Goal: Information Seeking & Learning: Learn about a topic

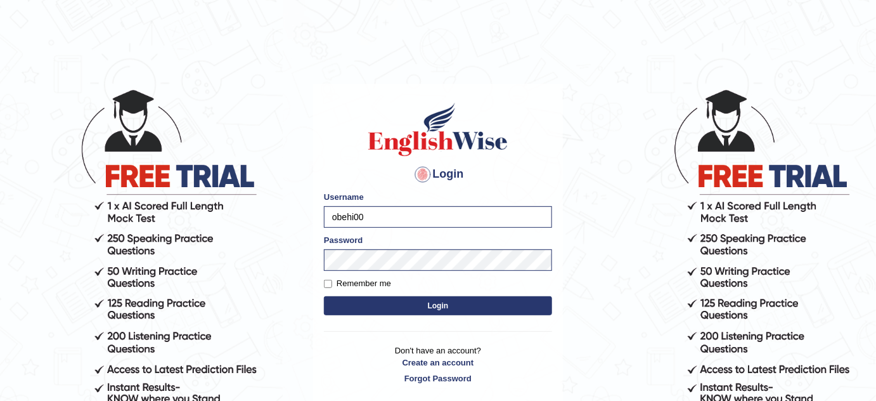
drag, startPoint x: 0, startPoint y: 0, endPoint x: 414, endPoint y: 219, distance: 468.5
click at [414, 219] on input "obehi00" at bounding box center [438, 217] width 228 height 22
click at [434, 309] on button "Login" at bounding box center [438, 305] width 228 height 19
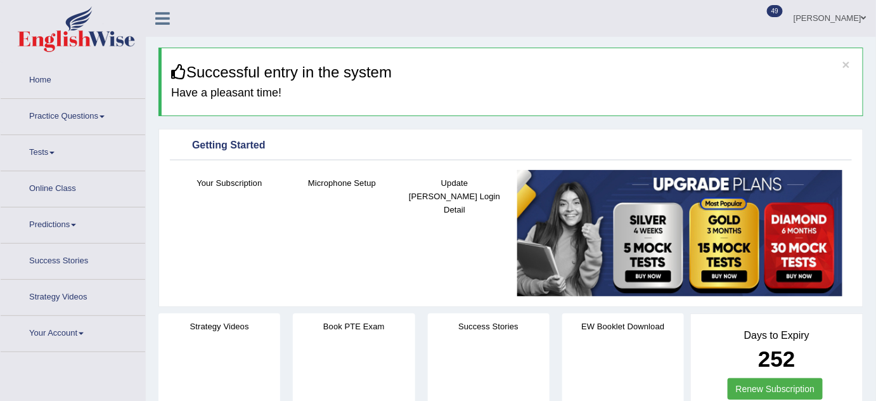
click at [69, 104] on link "Practice Questions" at bounding box center [73, 115] width 145 height 32
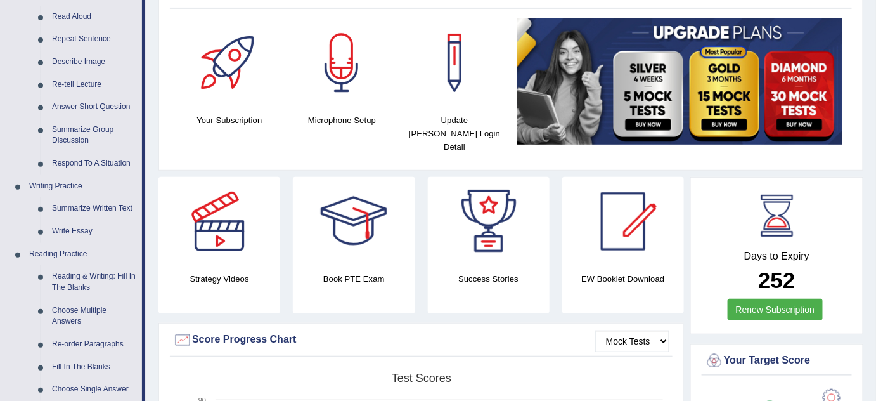
scroll to position [156, 0]
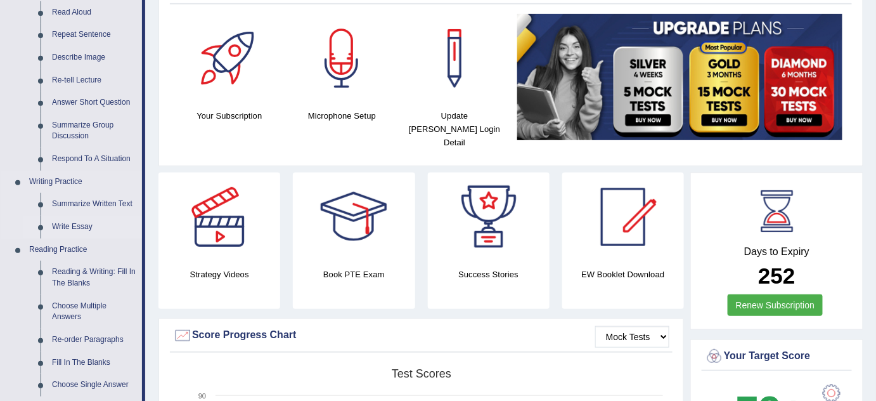
click at [77, 226] on link "Write Essay" at bounding box center [94, 227] width 96 height 23
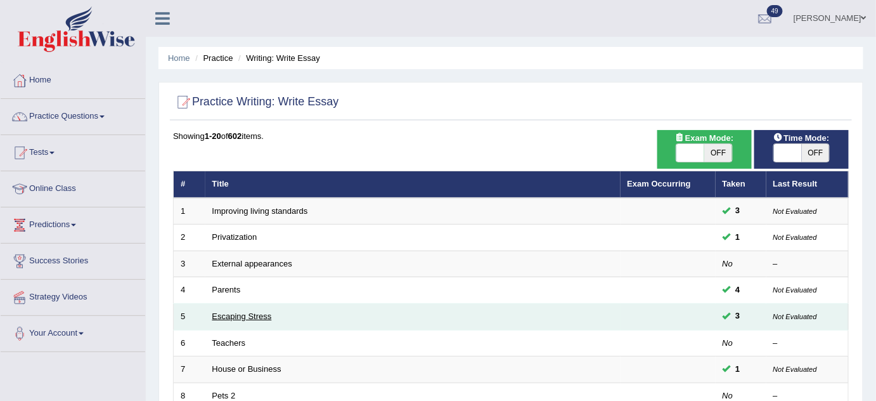
click at [247, 311] on link "Escaping Stress" at bounding box center [242, 316] width 60 height 10
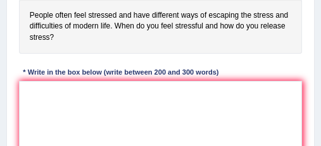
scroll to position [281, 0]
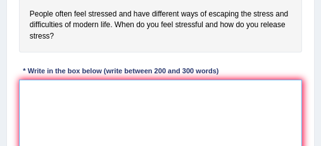
click at [149, 90] on textarea at bounding box center [161, 132] width 284 height 105
paste textarea "The expanding role of (essay topic) in contemporary life has generated extensiv…"
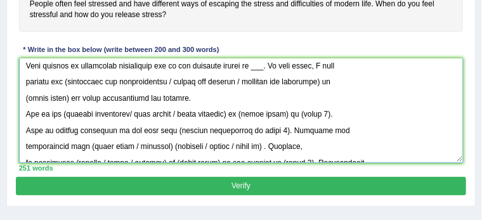
scroll to position [265, 0]
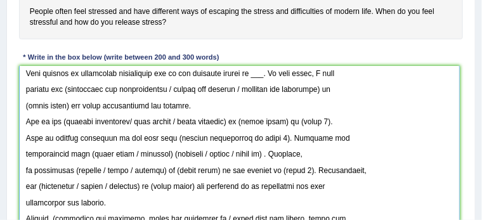
drag, startPoint x: 461, startPoint y: 166, endPoint x: 450, endPoint y: 235, distance: 69.9
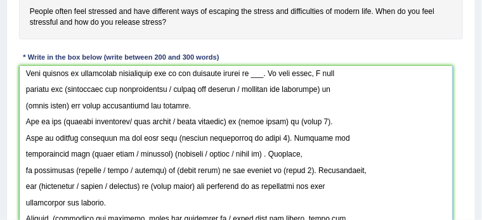
scroll to position [0, 0]
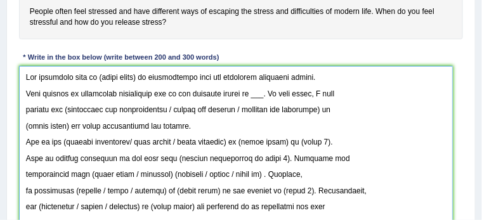
click at [24, 89] on textarea at bounding box center [236, 152] width 434 height 173
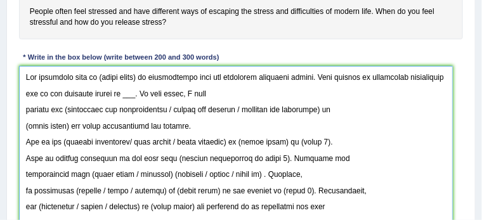
click at [28, 108] on textarea at bounding box center [236, 152] width 434 height 173
click at [26, 108] on textarea at bounding box center [236, 152] width 434 height 173
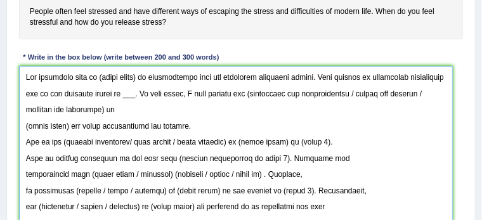
click at [25, 124] on textarea at bounding box center [236, 152] width 434 height 173
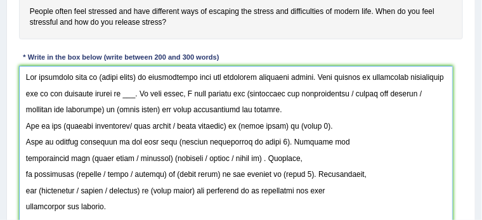
click at [25, 126] on textarea at bounding box center [236, 152] width 434 height 173
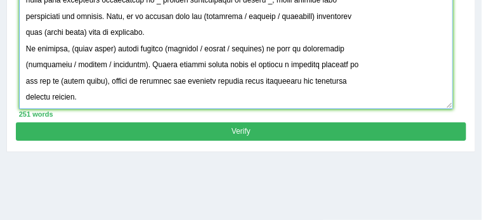
scroll to position [445, 0]
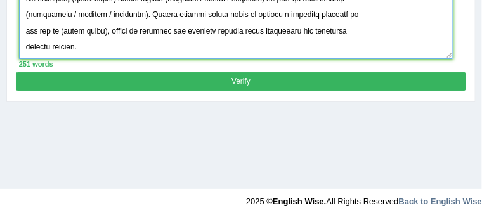
drag, startPoint x: 25, startPoint y: 73, endPoint x: 228, endPoint y: 214, distance: 247.4
paste textarea "increasing influence of (essay topic) on our lives has ignited numerous discuss…"
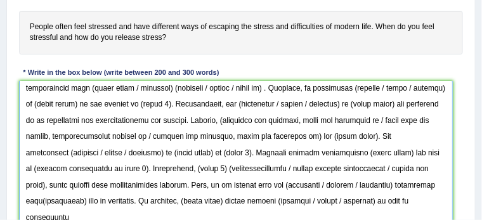
scroll to position [0, 0]
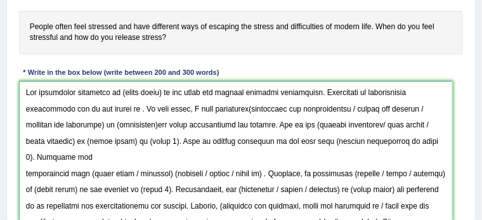
click at [217, 120] on textarea at bounding box center [236, 167] width 434 height 173
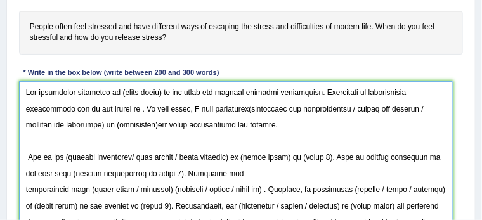
drag, startPoint x: 316, startPoint y: 107, endPoint x: 372, endPoint y: 109, distance: 55.2
click at [372, 109] on textarea at bounding box center [236, 167] width 434 height 173
click at [337, 92] on textarea at bounding box center [236, 167] width 434 height 173
drag, startPoint x: 118, startPoint y: 89, endPoint x: 160, endPoint y: 91, distance: 41.9
click at [160, 91] on textarea at bounding box center [236, 167] width 434 height 173
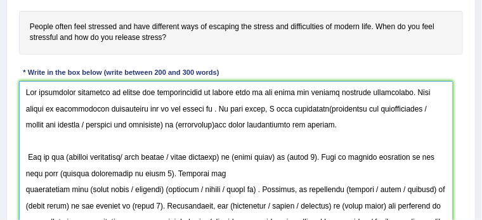
drag, startPoint x: 118, startPoint y: 91, endPoint x: 236, endPoint y: 93, distance: 118.6
click at [236, 93] on textarea at bounding box center [236, 167] width 434 height 173
click at [173, 107] on textarea at bounding box center [236, 167] width 434 height 173
drag, startPoint x: 117, startPoint y: 94, endPoint x: 136, endPoint y: 96, distance: 19.7
click at [136, 96] on textarea at bounding box center [236, 167] width 434 height 173
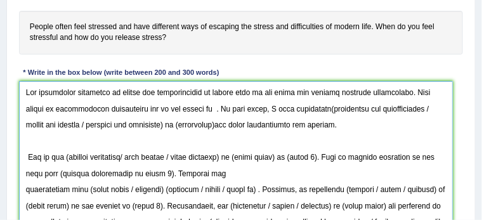
click at [174, 108] on textarea at bounding box center [236, 167] width 434 height 173
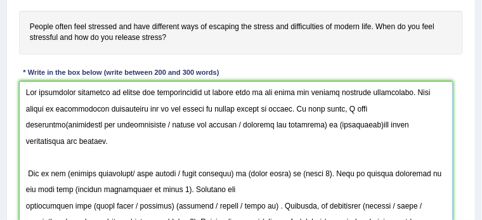
click at [358, 107] on textarea at bounding box center [236, 167] width 434 height 173
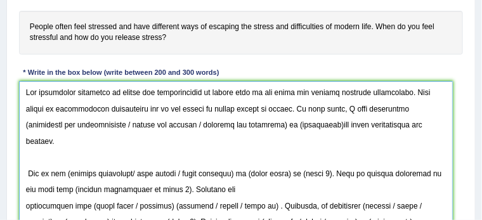
drag, startPoint x: 358, startPoint y: 106, endPoint x: 230, endPoint y: 126, distance: 129.7
click at [230, 126] on textarea at bounding box center [236, 167] width 434 height 173
click at [200, 126] on textarea at bounding box center [236, 167] width 434 height 173
drag, startPoint x: 145, startPoint y: 124, endPoint x: 232, endPoint y: 122, distance: 87.5
click at [232, 122] on textarea at bounding box center [236, 167] width 434 height 173
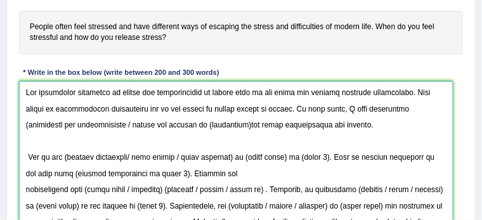
drag, startPoint x: 359, startPoint y: 107, endPoint x: 81, endPoint y: 129, distance: 279.2
click at [81, 129] on textarea at bounding box center [236, 167] width 434 height 173
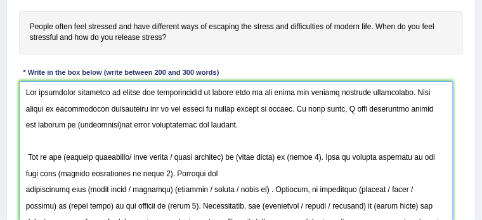
click at [347, 108] on textarea at bounding box center [236, 167] width 434 height 173
drag, startPoint x: 66, startPoint y: 123, endPoint x: 24, endPoint y: 124, distance: 41.8
click at [24, 124] on textarea at bounding box center [236, 167] width 434 height 173
paste textarea "stress and difficulities of modern life"
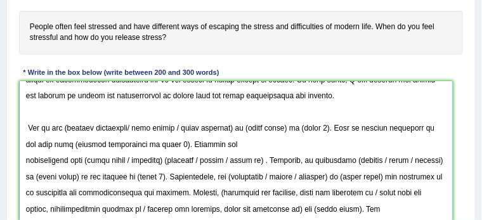
scroll to position [34, 0]
drag, startPoint x: 64, startPoint y: 128, endPoint x: 135, endPoint y: 125, distance: 71.1
click at [135, 125] on textarea at bounding box center [236, 167] width 434 height 173
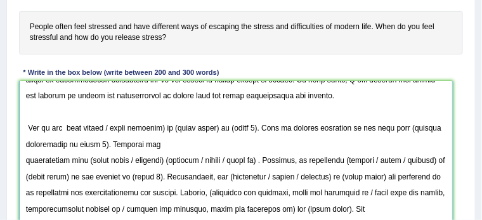
drag, startPoint x: 108, startPoint y: 126, endPoint x: 170, endPoint y: 128, distance: 62.2
click at [170, 128] on textarea at bounding box center [236, 167] width 434 height 173
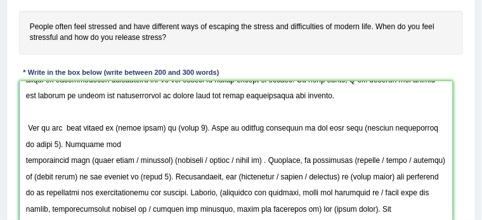
drag, startPoint x: 162, startPoint y: 127, endPoint x: 119, endPoint y: 126, distance: 42.5
click at [119, 126] on textarea at bounding box center [236, 167] width 434 height 173
paste textarea "stress and difficulities of modern life"
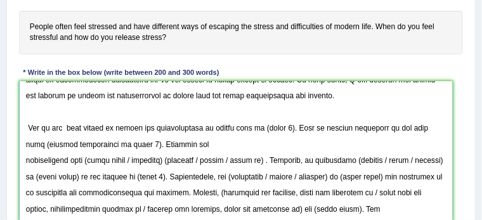
drag, startPoint x: 195, startPoint y: 126, endPoint x: 238, endPoint y: 129, distance: 43.9
click at [238, 129] on textarea at bounding box center [236, 167] width 434 height 173
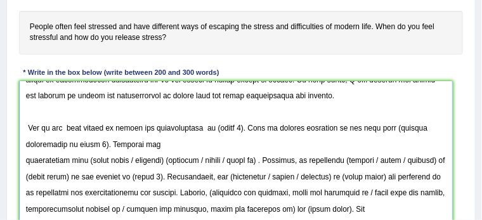
drag, startPoint x: 204, startPoint y: 128, endPoint x: 231, endPoint y: 131, distance: 27.4
click at [231, 131] on textarea at bounding box center [236, 167] width 434 height 173
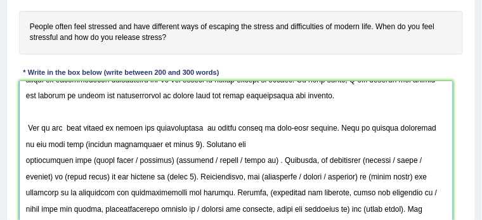
click at [214, 128] on textarea at bounding box center [236, 167] width 434 height 173
drag, startPoint x: 41, startPoint y: 141, endPoint x: 141, endPoint y: 142, distance: 99.5
click at [141, 142] on textarea at bounding box center [236, 167] width 434 height 173
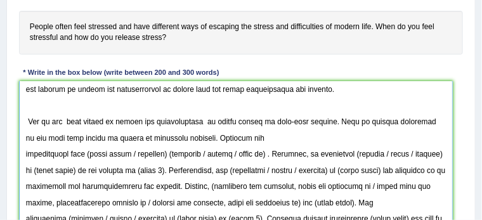
scroll to position [42, 0]
drag, startPoint x: 41, startPoint y: 141, endPoint x: 163, endPoint y: 136, distance: 122.4
click at [163, 136] on textarea at bounding box center [236, 167] width 434 height 173
click at [26, 153] on textarea at bounding box center [236, 167] width 434 height 173
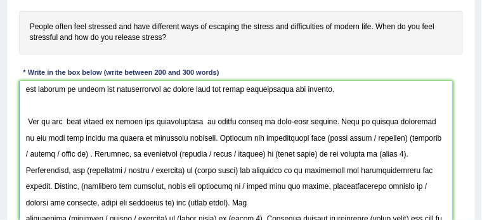
drag, startPoint x: 281, startPoint y: 136, endPoint x: 384, endPoint y: 138, distance: 102.7
click at [384, 138] on textarea at bounding box center [236, 167] width 434 height 173
click at [366, 138] on textarea at bounding box center [236, 167] width 434 height 173
drag, startPoint x: 283, startPoint y: 135, endPoint x: 365, endPoint y: 141, distance: 82.0
click at [365, 141] on textarea at bounding box center [236, 167] width 434 height 173
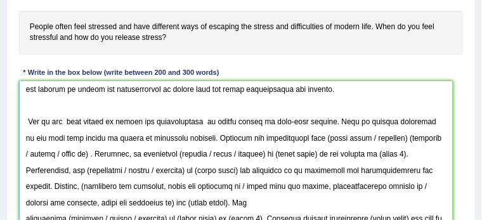
paste textarea "stress and difficulities of modern life"
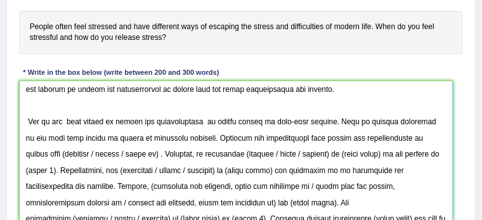
drag, startPoint x: 404, startPoint y: 136, endPoint x: 60, endPoint y: 152, distance: 344.6
click at [60, 152] on textarea at bounding box center [236, 167] width 434 height 173
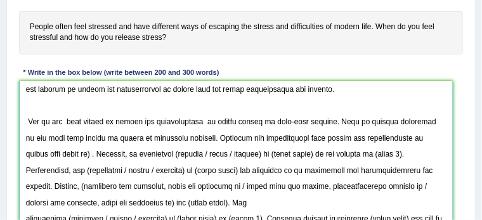
click at [434, 139] on textarea at bounding box center [236, 167] width 434 height 173
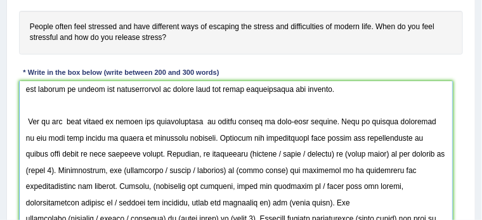
scroll to position [68, 0]
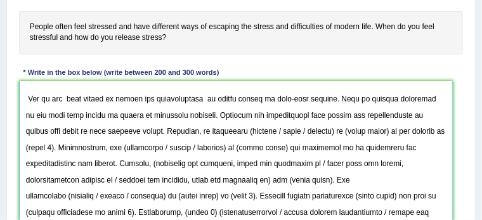
drag, startPoint x: 95, startPoint y: 132, endPoint x: 401, endPoint y: 136, distance: 305.6
click at [401, 136] on textarea at bounding box center [236, 167] width 434 height 173
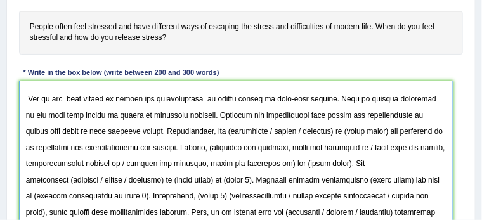
drag, startPoint x: 206, startPoint y: 130, endPoint x: 160, endPoint y: 130, distance: 46.3
click at [160, 130] on textarea at bounding box center [236, 167] width 434 height 173
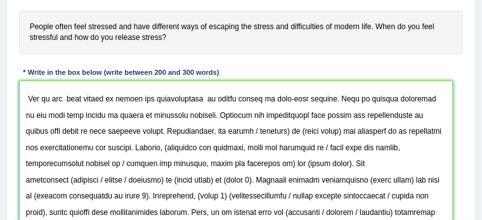
drag, startPoint x: 186, startPoint y: 130, endPoint x: 222, endPoint y: 131, distance: 36.1
click at [222, 131] on textarea at bounding box center [236, 167] width 434 height 173
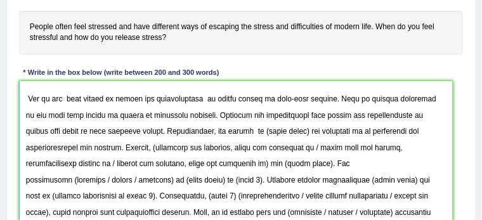
drag, startPoint x: 197, startPoint y: 129, endPoint x: 238, endPoint y: 131, distance: 41.9
click at [238, 131] on textarea at bounding box center [236, 167] width 434 height 173
paste textarea "stress and difficulities of modern life"
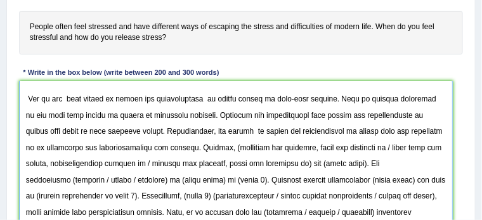
click at [117, 149] on textarea at bounding box center [236, 167] width 434 height 173
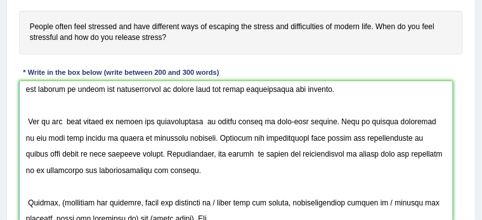
scroll to position [41, 0]
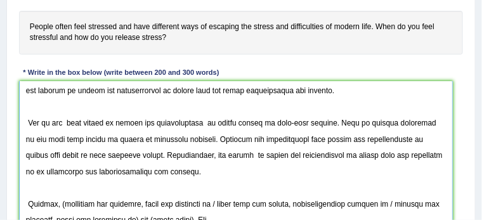
drag, startPoint x: 27, startPoint y: 124, endPoint x: 120, endPoint y: 169, distance: 104.1
click at [120, 169] on textarea at bounding box center [236, 167] width 434 height 173
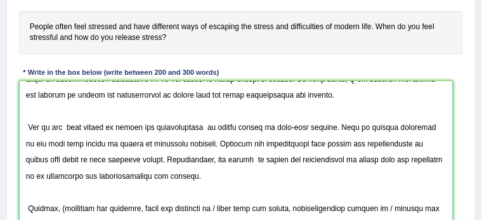
scroll to position [36, 0]
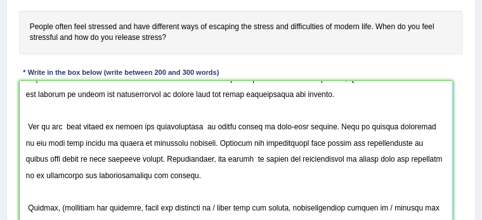
click at [193, 122] on textarea at bounding box center [236, 167] width 434 height 173
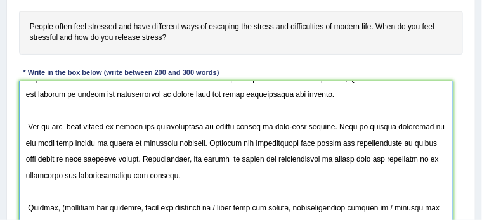
drag, startPoint x: 24, startPoint y: 122, endPoint x: 119, endPoint y: 176, distance: 109.3
click at [119, 176] on textarea at bounding box center [236, 167] width 434 height 173
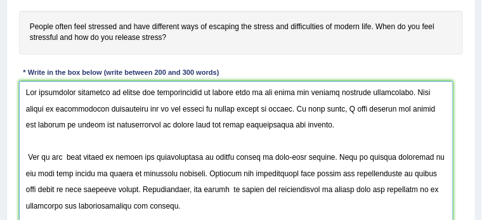
scroll to position [284, 0]
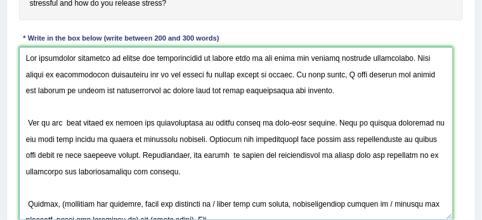
drag, startPoint x: 27, startPoint y: 58, endPoint x: 257, endPoint y: 101, distance: 233.5
click at [257, 101] on textarea at bounding box center [236, 133] width 434 height 173
drag, startPoint x: 25, startPoint y: 122, endPoint x: 122, endPoint y: 180, distance: 112.9
click at [122, 180] on textarea at bounding box center [236, 133] width 434 height 173
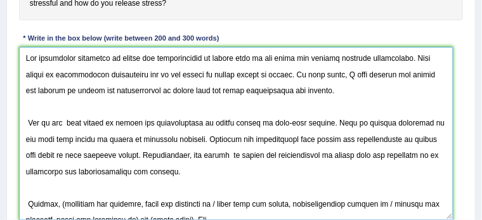
click at [122, 180] on textarea at bounding box center [236, 133] width 434 height 173
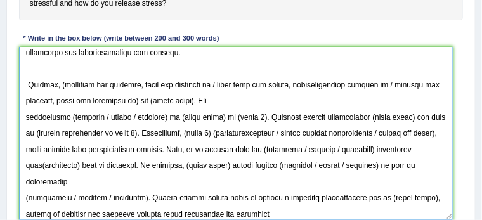
scroll to position [141, 0]
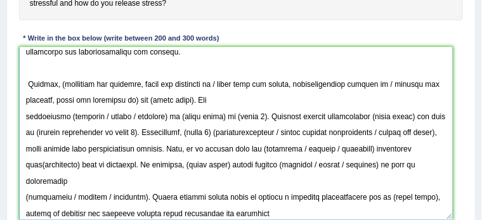
drag, startPoint x: 61, startPoint y: 83, endPoint x: 224, endPoint y: 84, distance: 162.9
click at [224, 84] on textarea at bounding box center [236, 133] width 434 height 173
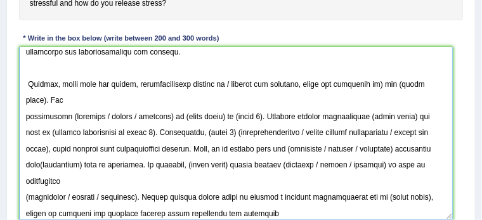
click at [154, 84] on textarea at bounding box center [236, 133] width 434 height 173
click at [170, 84] on textarea at bounding box center [236, 133] width 434 height 173
drag, startPoint x: 229, startPoint y: 82, endPoint x: 380, endPoint y: 90, distance: 151.7
click at [380, 90] on textarea at bounding box center [236, 133] width 434 height 173
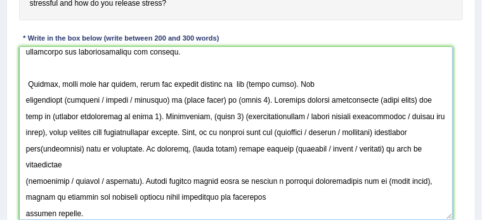
drag, startPoint x: 243, startPoint y: 86, endPoint x: 286, endPoint y: 87, distance: 43.2
click at [286, 87] on textarea at bounding box center [236, 133] width 434 height 173
paste textarea "stress and difficulities of modern life"
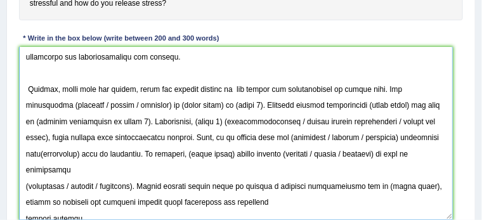
scroll to position [135, 0]
drag, startPoint x: 61, startPoint y: 103, endPoint x: 101, endPoint y: 101, distance: 40.0
click at [101, 101] on textarea at bounding box center [236, 133] width 434 height 173
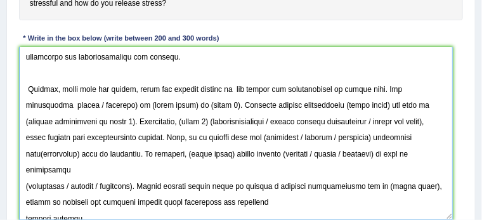
scroll to position [128, 0]
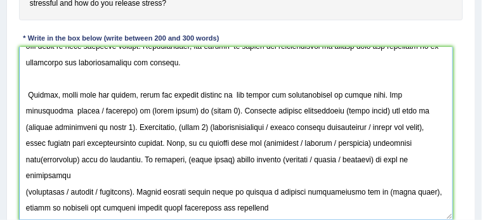
drag, startPoint x: 82, startPoint y: 110, endPoint x: 116, endPoint y: 110, distance: 34.2
click at [116, 110] on textarea at bounding box center [236, 133] width 434 height 173
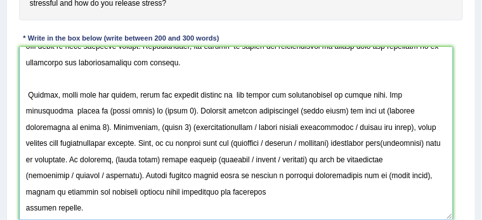
drag, startPoint x: 92, startPoint y: 110, endPoint x: 136, endPoint y: 112, distance: 44.4
click at [136, 112] on textarea at bounding box center [236, 133] width 434 height 173
paste textarea "stress and difficulities of modern life"
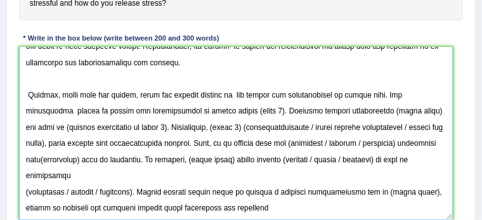
scroll to position [135, 0]
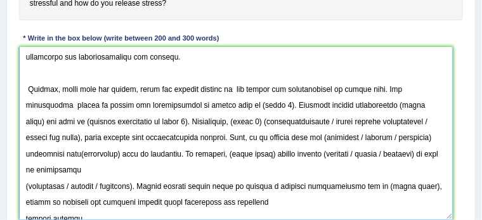
drag, startPoint x: 366, startPoint y: 86, endPoint x: 254, endPoint y: 110, distance: 114.6
click at [254, 110] on textarea at bounding box center [236, 133] width 434 height 173
drag, startPoint x: 249, startPoint y: 105, endPoint x: 221, endPoint y: 101, distance: 28.2
click at [221, 101] on textarea at bounding box center [236, 133] width 434 height 173
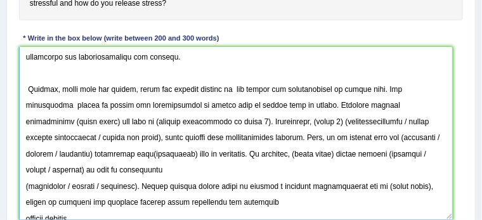
drag, startPoint x: 221, startPoint y: 101, endPoint x: 257, endPoint y: 103, distance: 36.9
click at [257, 103] on textarea at bounding box center [236, 133] width 434 height 173
click at [384, 105] on textarea at bounding box center [236, 133] width 434 height 173
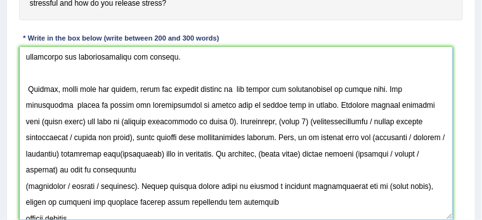
drag, startPoint x: 399, startPoint y: 104, endPoint x: 43, endPoint y: 119, distance: 356.6
click at [43, 119] on textarea at bounding box center [236, 133] width 434 height 173
paste textarea "stress and difficulities of modern life"
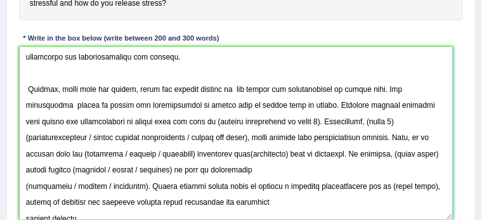
click at [399, 103] on textarea at bounding box center [236, 133] width 434 height 173
drag, startPoint x: 152, startPoint y: 119, endPoint x: 254, endPoint y: 116, distance: 102.1
click at [254, 116] on textarea at bounding box center [236, 133] width 434 height 173
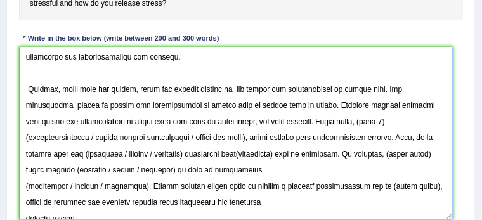
drag, startPoint x: 261, startPoint y: 120, endPoint x: 304, endPoint y: 134, distance: 46.1
click at [304, 134] on textarea at bounding box center [236, 133] width 434 height 173
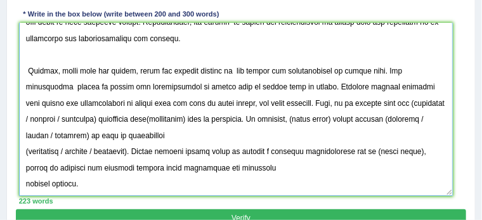
scroll to position [307, 0]
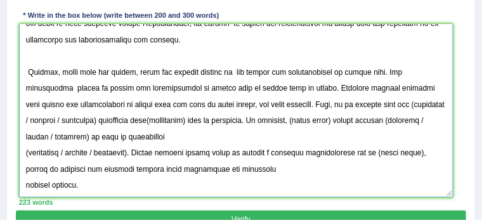
drag, startPoint x: 351, startPoint y: 102, endPoint x: 394, endPoint y: 104, distance: 43.2
click at [394, 104] on textarea at bounding box center [236, 110] width 434 height 173
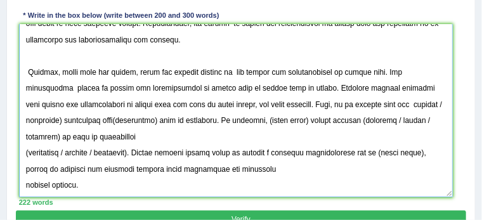
drag, startPoint x: 374, startPoint y: 102, endPoint x: 454, endPoint y: 105, distance: 79.9
click at [454, 105] on div "Instructions: You will have 20 minutes to plan, write and revise an essay about…" at bounding box center [240, 51] width 449 height 319
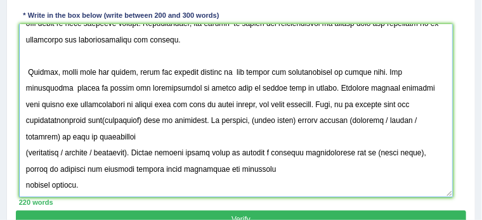
drag, startPoint x: 39, startPoint y: 118, endPoint x: 80, endPoint y: 121, distance: 40.7
click at [80, 121] on textarea at bounding box center [236, 110] width 434 height 173
paste textarea "stress and difficulities of modern life"
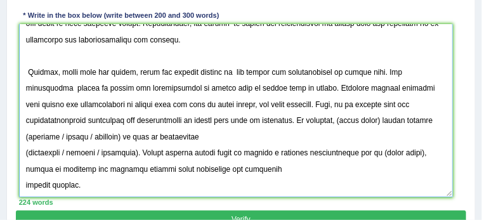
click at [39, 119] on textarea at bounding box center [236, 110] width 434 height 173
click at [214, 120] on textarea at bounding box center [236, 110] width 434 height 173
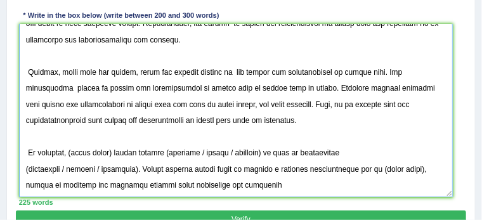
scroll to position [135, 0]
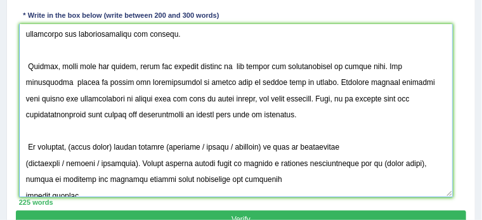
click at [24, 80] on textarea at bounding box center [236, 110] width 434 height 173
drag, startPoint x: 72, startPoint y: 145, endPoint x: 115, endPoint y: 148, distance: 43.8
click at [115, 148] on textarea at bounding box center [236, 110] width 434 height 173
paste textarea "stress and difficulities of modern life"
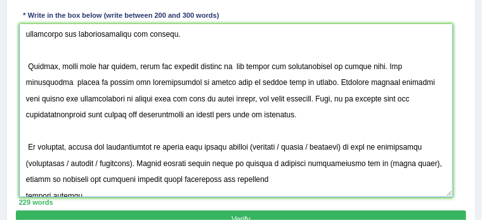
drag, startPoint x: 240, startPoint y: 143, endPoint x: 275, endPoint y: 145, distance: 34.9
click at [275, 145] on textarea at bounding box center [236, 110] width 434 height 173
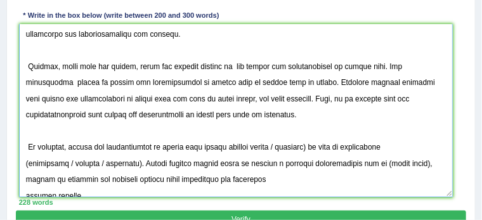
click at [266, 145] on textarea at bounding box center [236, 110] width 434 height 173
drag, startPoint x: 266, startPoint y: 145, endPoint x: 306, endPoint y: 146, distance: 39.3
click at [306, 146] on textarea at bounding box center [236, 110] width 434 height 173
drag, startPoint x: 68, startPoint y: 160, endPoint x: 27, endPoint y: 162, distance: 41.9
click at [27, 162] on textarea at bounding box center [236, 110] width 434 height 173
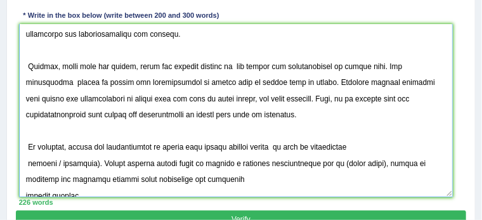
drag, startPoint x: 51, startPoint y: 161, endPoint x: 87, endPoint y: 163, distance: 36.8
click at [87, 163] on textarea at bounding box center [236, 110] width 434 height 173
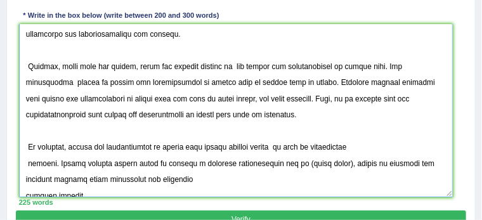
scroll to position [147, 0]
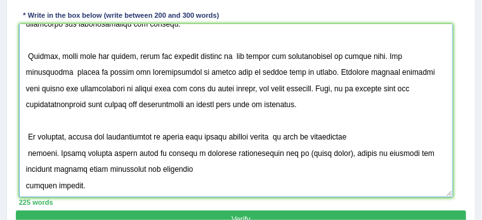
click at [250, 150] on textarea at bounding box center [236, 110] width 434 height 173
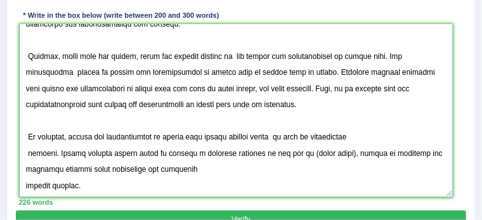
click at [258, 152] on textarea at bounding box center [236, 110] width 434 height 173
drag, startPoint x: 295, startPoint y: 152, endPoint x: 339, endPoint y: 151, distance: 43.1
click at [339, 151] on textarea at bounding box center [236, 110] width 434 height 173
drag, startPoint x: 270, startPoint y: 152, endPoint x: 292, endPoint y: 153, distance: 22.2
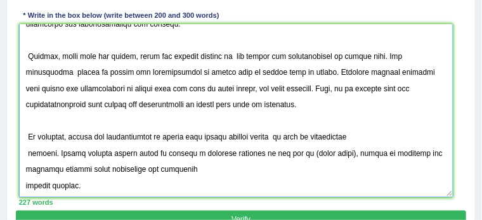
click at [292, 153] on textarea at bounding box center [236, 110] width 434 height 173
click at [283, 167] on textarea at bounding box center [236, 110] width 434 height 173
drag, startPoint x: 250, startPoint y: 152, endPoint x: 200, endPoint y: 149, distance: 49.6
click at [200, 149] on textarea at bounding box center [236, 110] width 434 height 173
drag, startPoint x: 256, startPoint y: 163, endPoint x: 260, endPoint y: 152, distance: 11.4
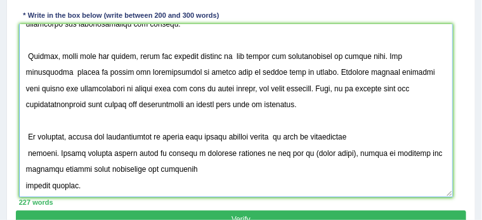
click at [260, 152] on textarea at bounding box center [236, 110] width 434 height 173
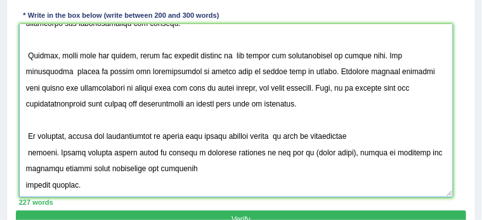
drag, startPoint x: 261, startPoint y: 150, endPoint x: 218, endPoint y: 185, distance: 55.4
click at [218, 185] on textarea at bounding box center [236, 110] width 434 height 173
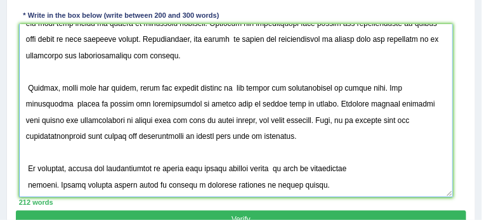
scroll to position [109, 0]
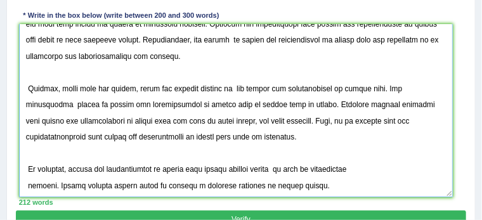
click at [24, 182] on textarea at bounding box center [236, 110] width 434 height 173
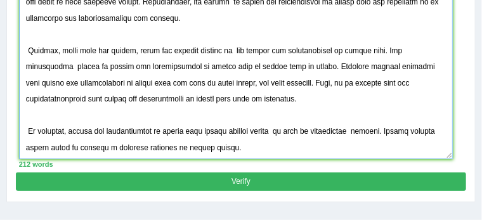
scroll to position [345, 0]
drag, startPoint x: 162, startPoint y: 143, endPoint x: 217, endPoint y: 139, distance: 55.3
click at [217, 139] on textarea at bounding box center [236, 72] width 434 height 173
click at [159, 145] on textarea at bounding box center [236, 72] width 434 height 173
drag, startPoint x: 159, startPoint y: 145, endPoint x: 222, endPoint y: 143, distance: 62.8
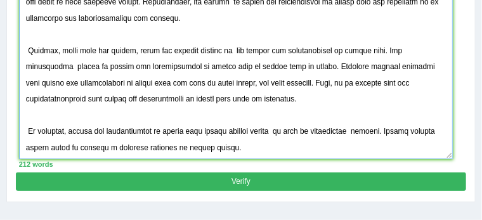
click at [222, 143] on textarea at bounding box center [236, 72] width 434 height 173
drag, startPoint x: 161, startPoint y: 146, endPoint x: 216, endPoint y: 146, distance: 55.2
click at [216, 146] on textarea at bounding box center [236, 72] width 434 height 173
type textarea "The increasing influence of stress and difficulities of modern life on our live…"
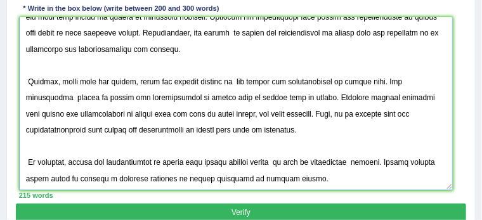
scroll to position [313, 0]
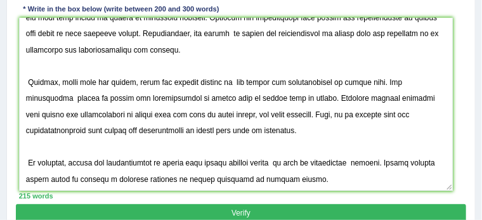
click at [263, 212] on button "Verify" at bounding box center [240, 213] width 449 height 18
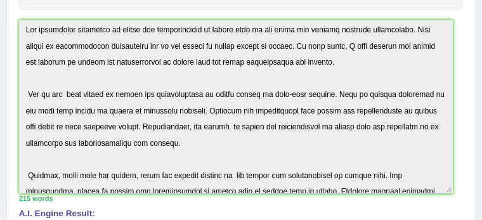
scroll to position [0, 0]
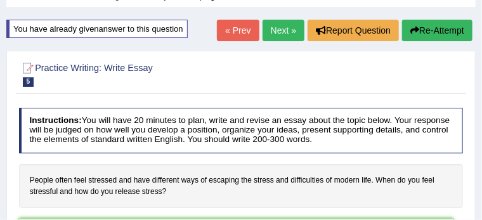
click at [24, 0] on html "Toggle navigation Home Practice Questions Speaking Practice Read Aloud Repeat S…" at bounding box center [241, 48] width 482 height 220
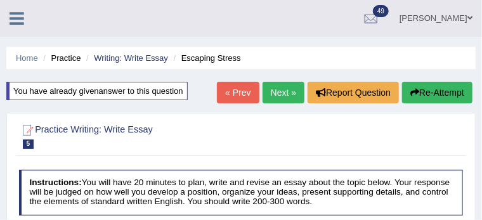
click at [414, 88] on icon "button" at bounding box center [414, 92] width 9 height 9
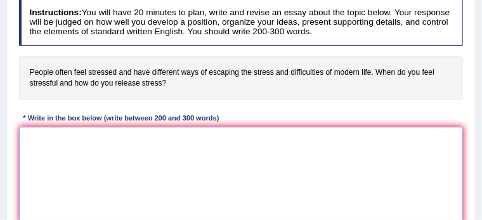
click at [160, 153] on textarea at bounding box center [241, 179] width 444 height 105
click at [153, 163] on textarea at bounding box center [241, 179] width 444 height 105
paste textarea "The increasing influence of stress and difficulities of modern life on our live…"
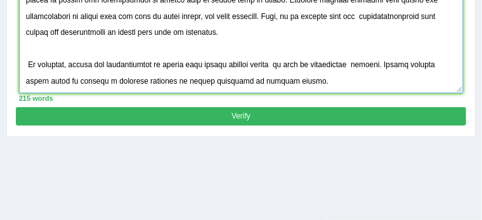
scroll to position [445, 0]
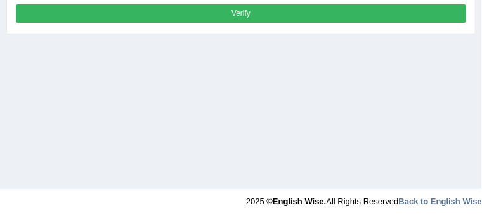
drag, startPoint x: 22, startPoint y: 121, endPoint x: 127, endPoint y: 235, distance: 155.2
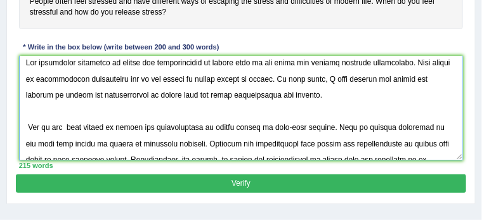
scroll to position [0, 0]
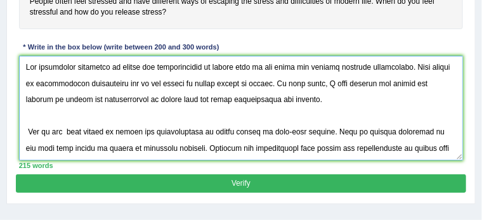
drag, startPoint x: 280, startPoint y: 146, endPoint x: 22, endPoint y: 57, distance: 273.1
click at [22, 57] on textarea at bounding box center [241, 108] width 444 height 105
paste textarea "he increasing influence of stress and difficulties of modern life on our lives …"
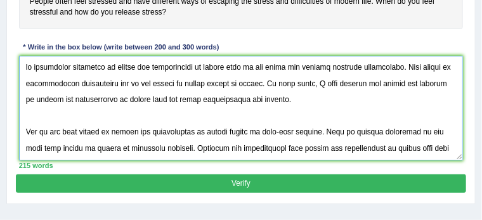
scroll to position [182, 0]
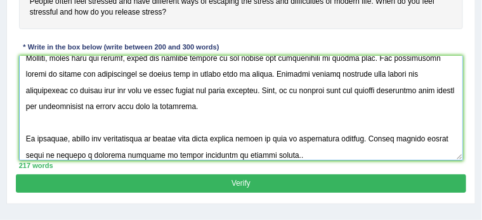
type textarea "he increasing influence of stress and difficulties of modern life on our lives …"
click at [209, 179] on button "Verify" at bounding box center [240, 183] width 449 height 18
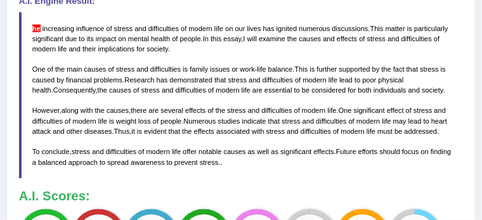
scroll to position [403, 0]
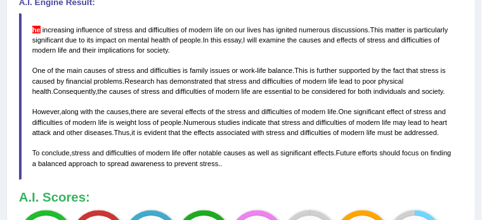
drag, startPoint x: 247, startPoint y: 167, endPoint x: 202, endPoint y: 143, distance: 51.1
click at [202, 143] on blockquote "he increasing influence of stress and difficulties of modern life on our lives …" at bounding box center [241, 96] width 444 height 167
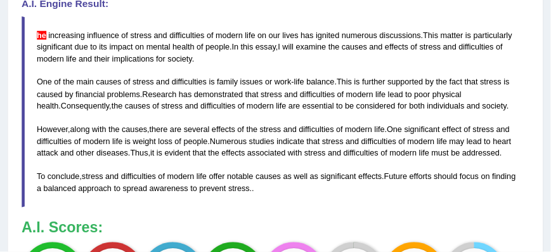
scroll to position [401, 0]
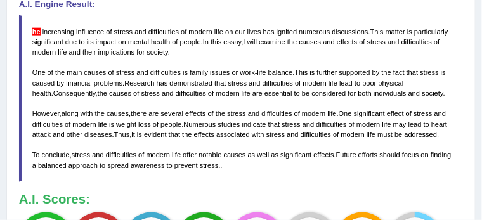
click at [202, 143] on blockquote "he increasing influence of stress and difficulties of modern life on our lives …" at bounding box center [241, 98] width 444 height 167
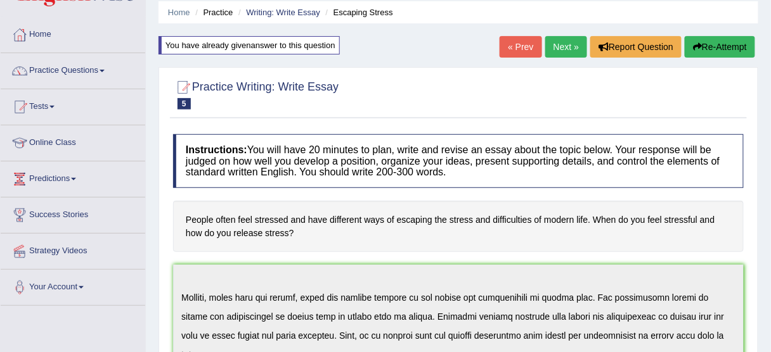
scroll to position [0, 0]
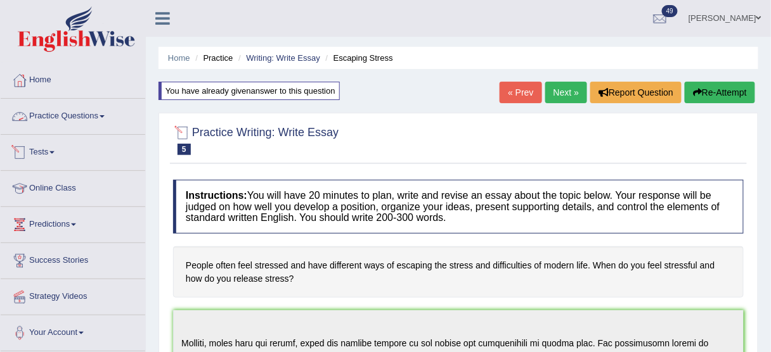
click at [89, 119] on link "Practice Questions" at bounding box center [73, 115] width 145 height 32
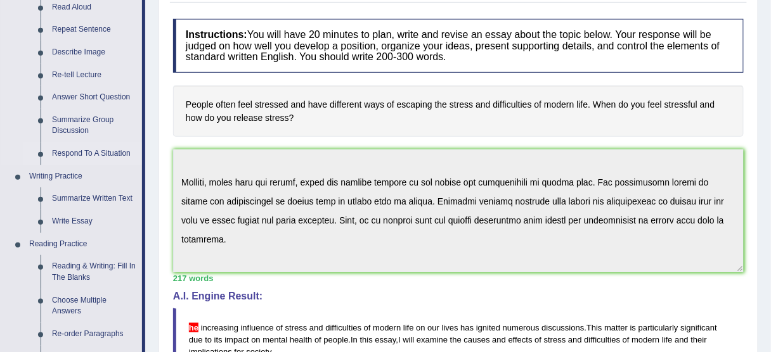
scroll to position [160, 0]
click at [75, 218] on link "Write Essay" at bounding box center [94, 222] width 96 height 23
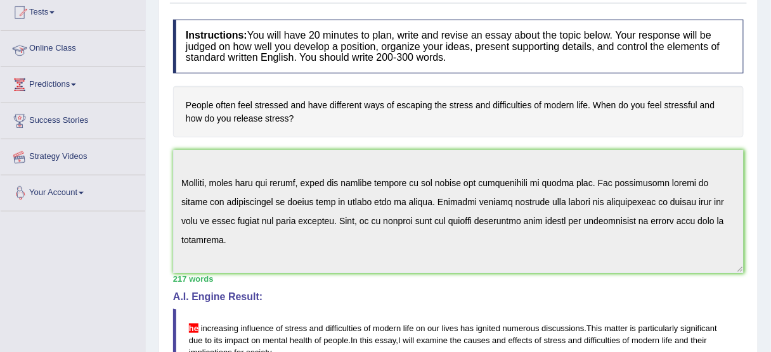
scroll to position [178, 0]
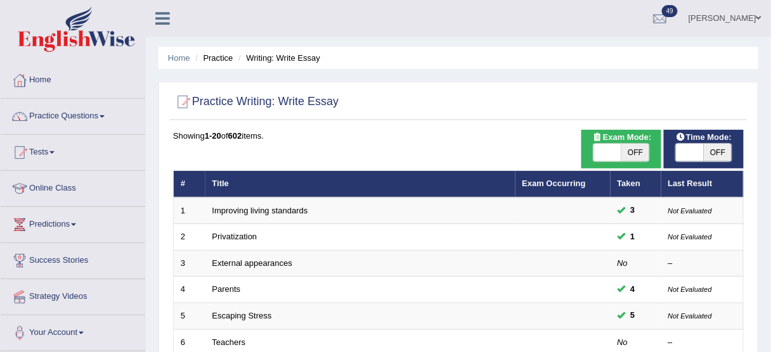
click at [744, 18] on link "[PERSON_NAME]" at bounding box center [725, 16] width 92 height 33
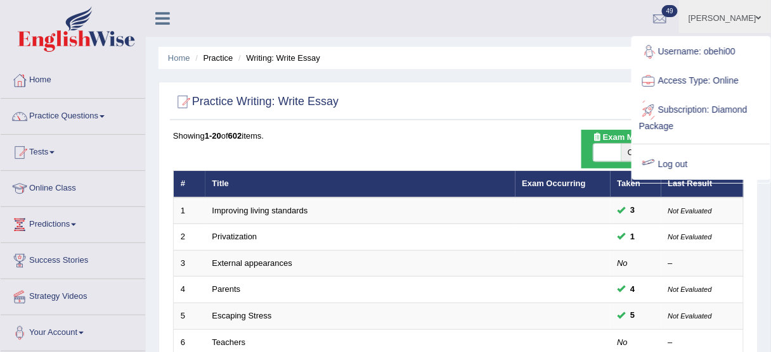
click at [673, 168] on link "Log out" at bounding box center [701, 164] width 137 height 29
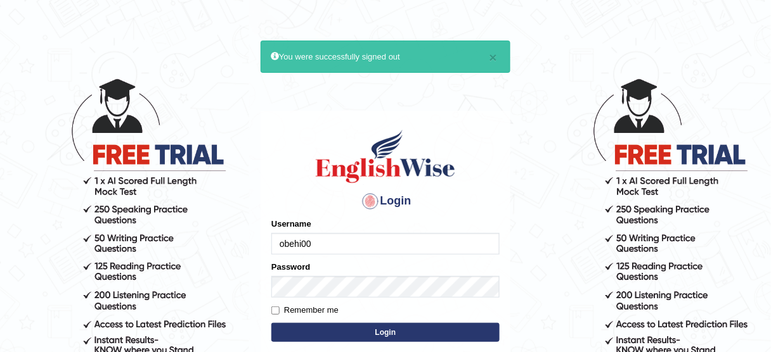
click at [432, 248] on input "obehi00" at bounding box center [385, 244] width 228 height 22
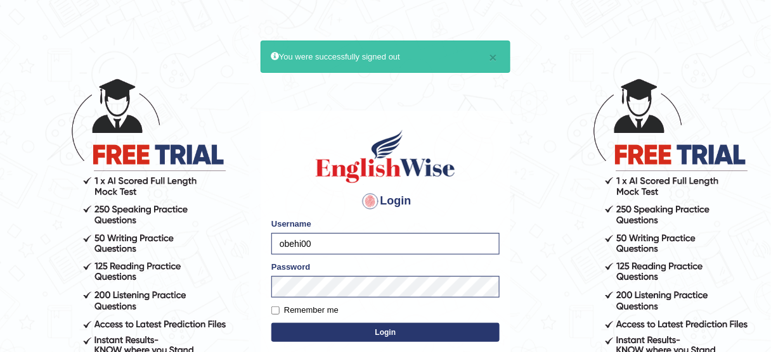
type input "bhagwantbrar"
click at [405, 329] on button "Login" at bounding box center [385, 332] width 228 height 19
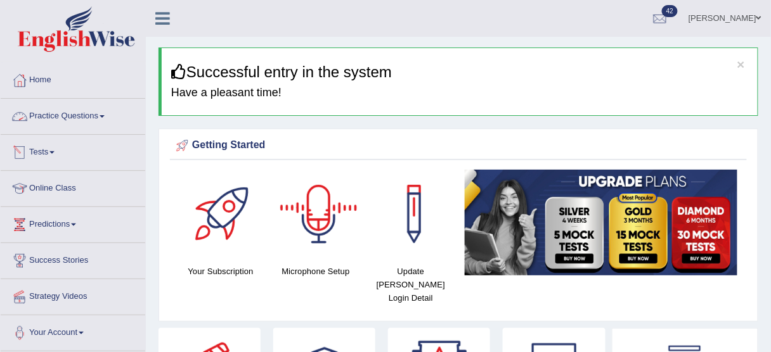
click at [87, 117] on link "Practice Questions" at bounding box center [73, 115] width 145 height 32
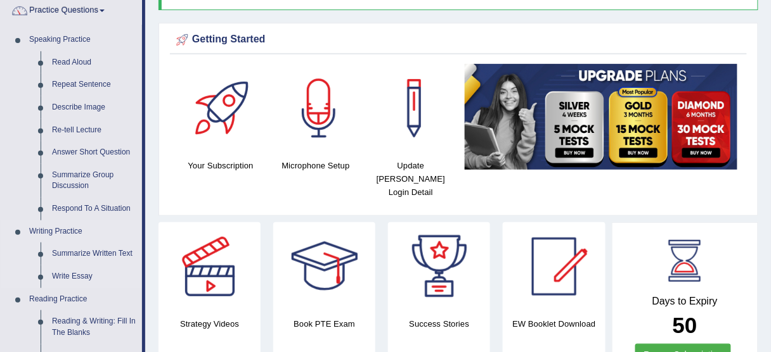
scroll to position [105, 0]
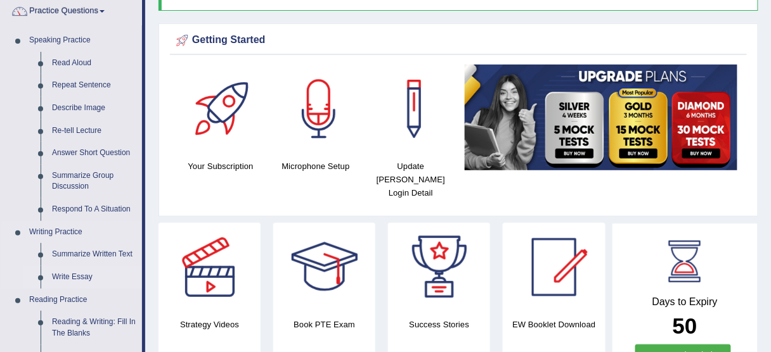
click at [81, 273] on link "Write Essay" at bounding box center [94, 277] width 96 height 23
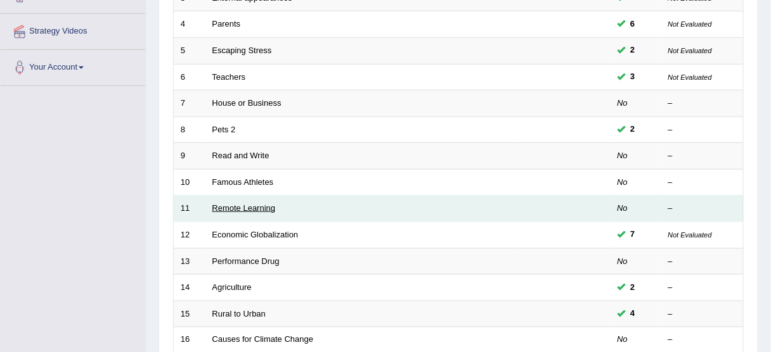
scroll to position [269, 0]
